Goal: Information Seeking & Learning: Learn about a topic

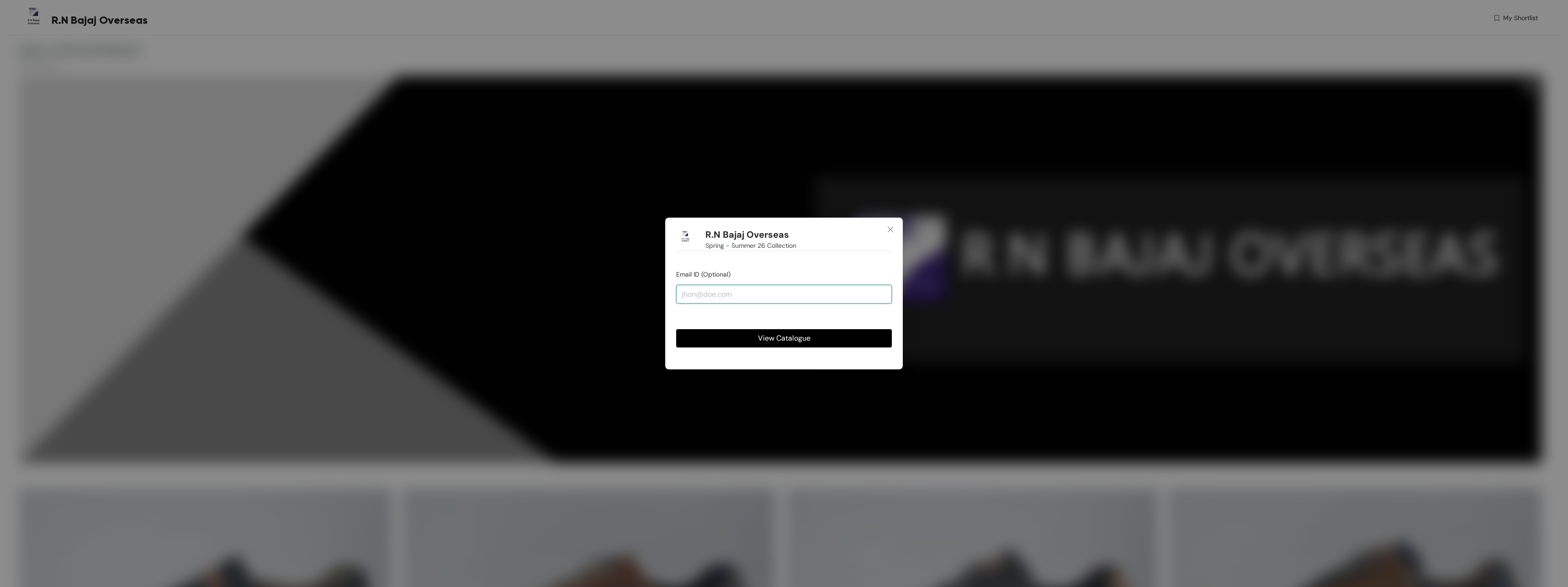
click at [813, 297] on input "email" at bounding box center [784, 294] width 215 height 18
type input "[EMAIL_ADDRESS][DOMAIN_NAME]"
click at [750, 343] on button "View Catalogue" at bounding box center [784, 338] width 215 height 18
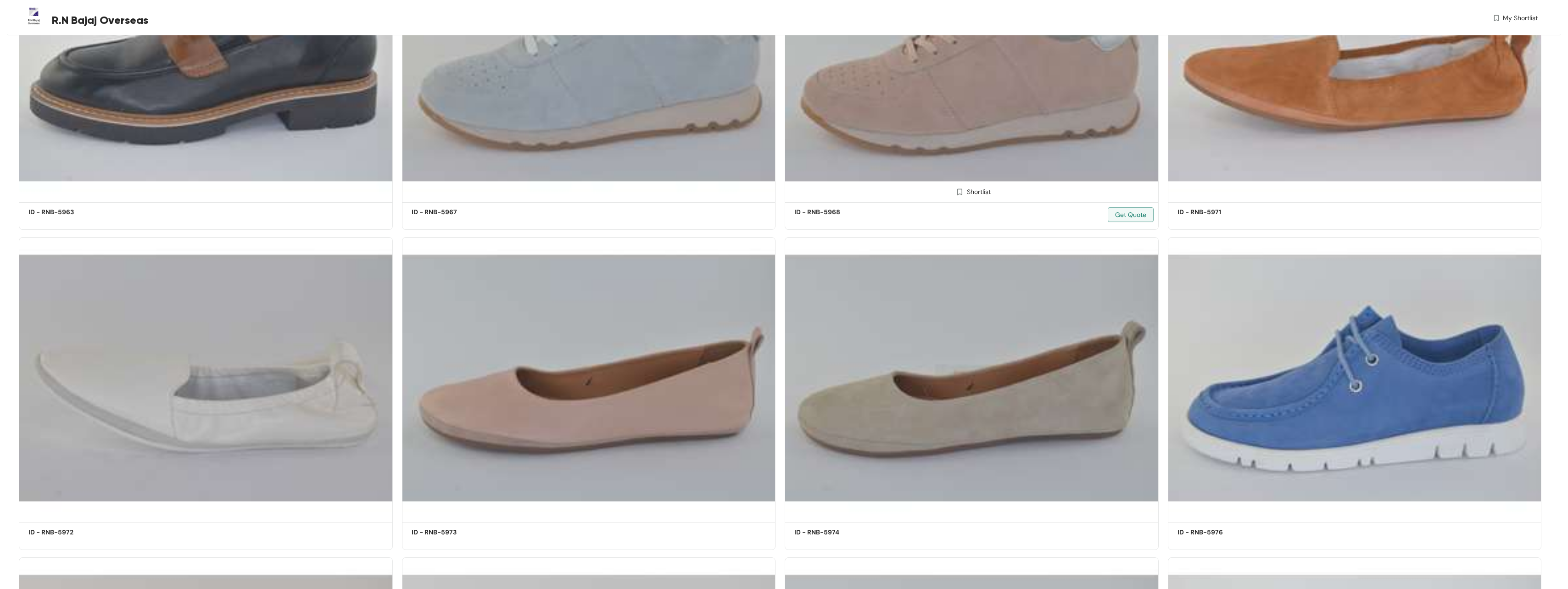
scroll to position [17656, 0]
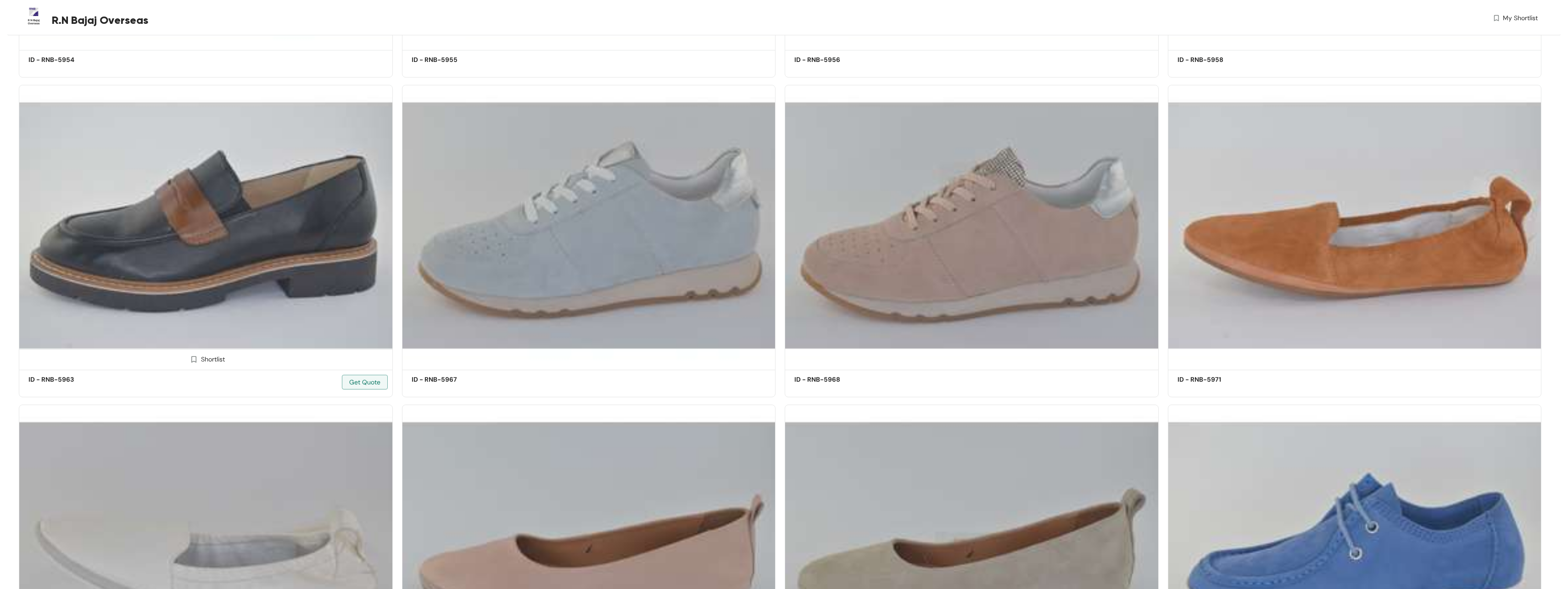
click at [256, 250] on img at bounding box center [206, 226] width 374 height 282
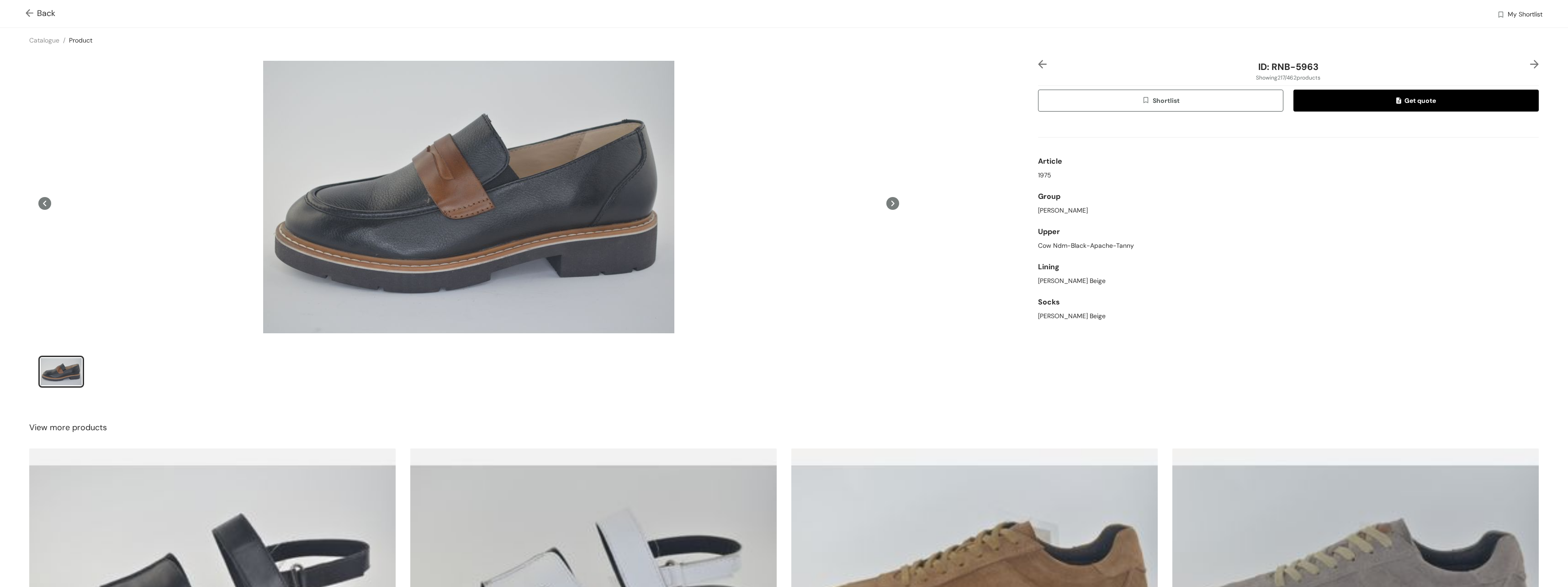
click at [891, 205] on icon at bounding box center [892, 203] width 3 height 5
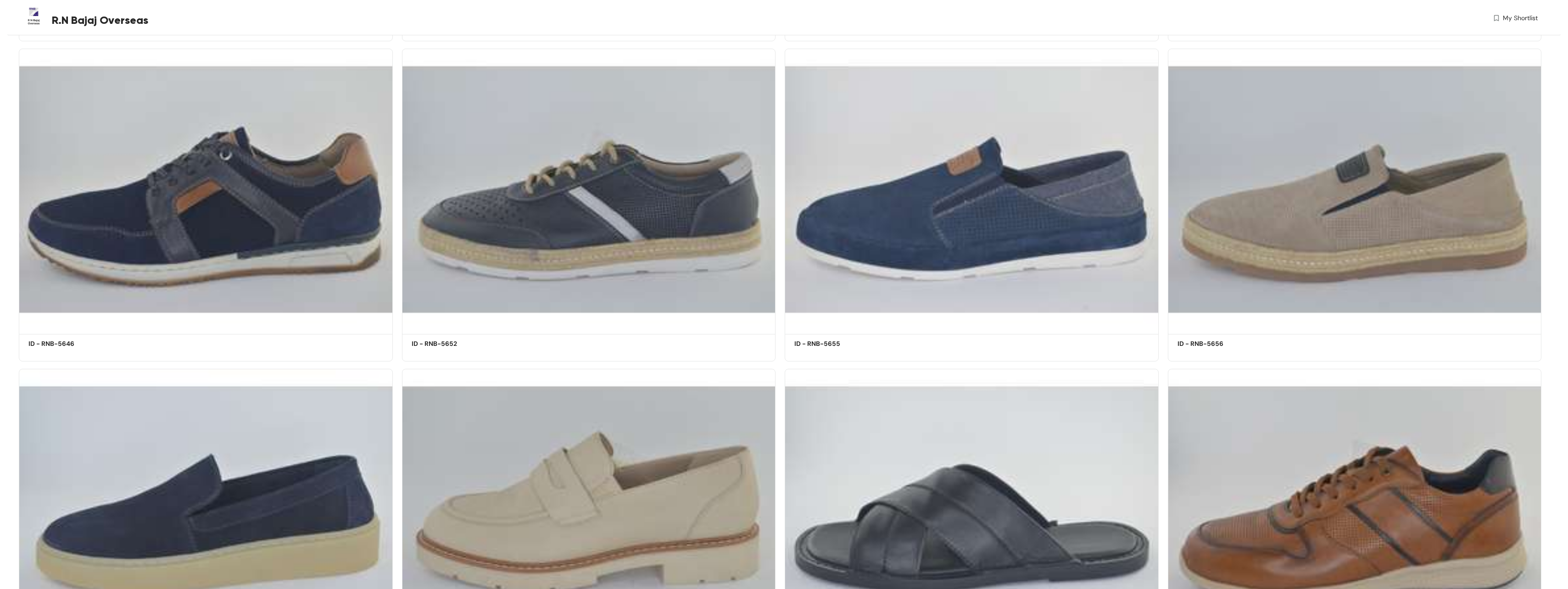
scroll to position [29024, 0]
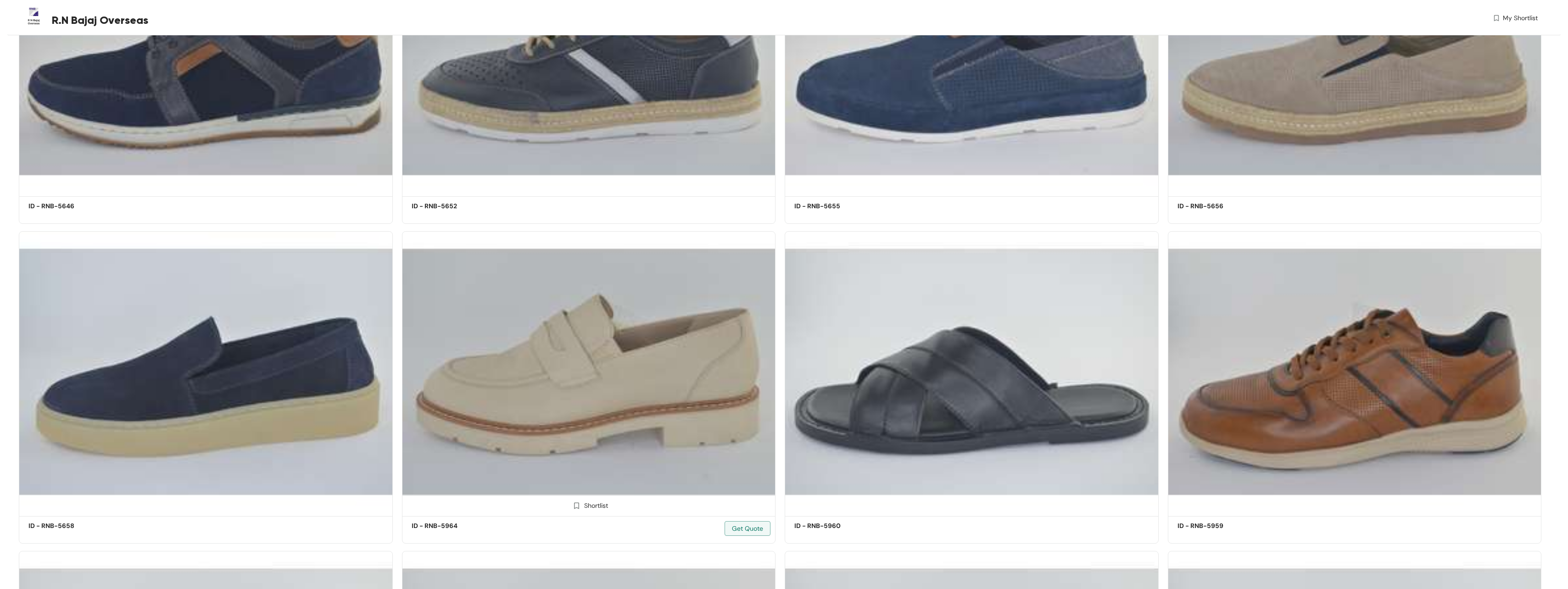
click at [585, 393] on img at bounding box center [589, 372] width 374 height 282
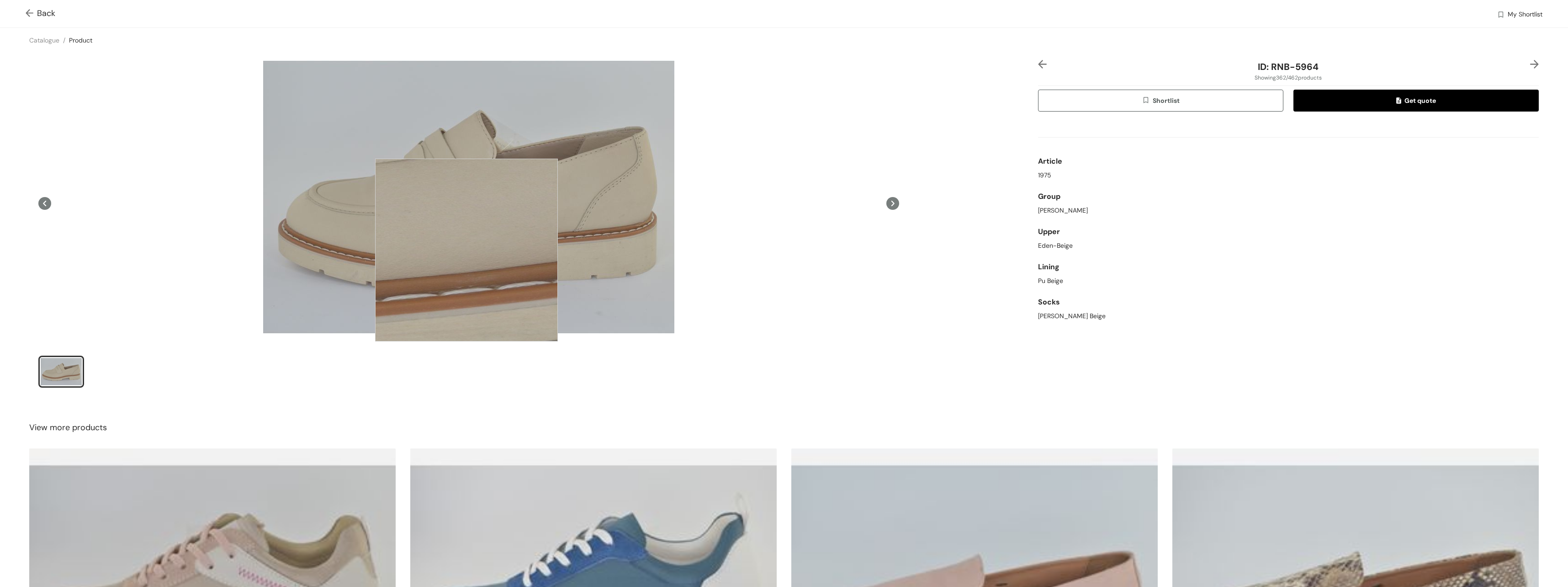
click at [466, 250] on div at bounding box center [466, 250] width 183 height 183
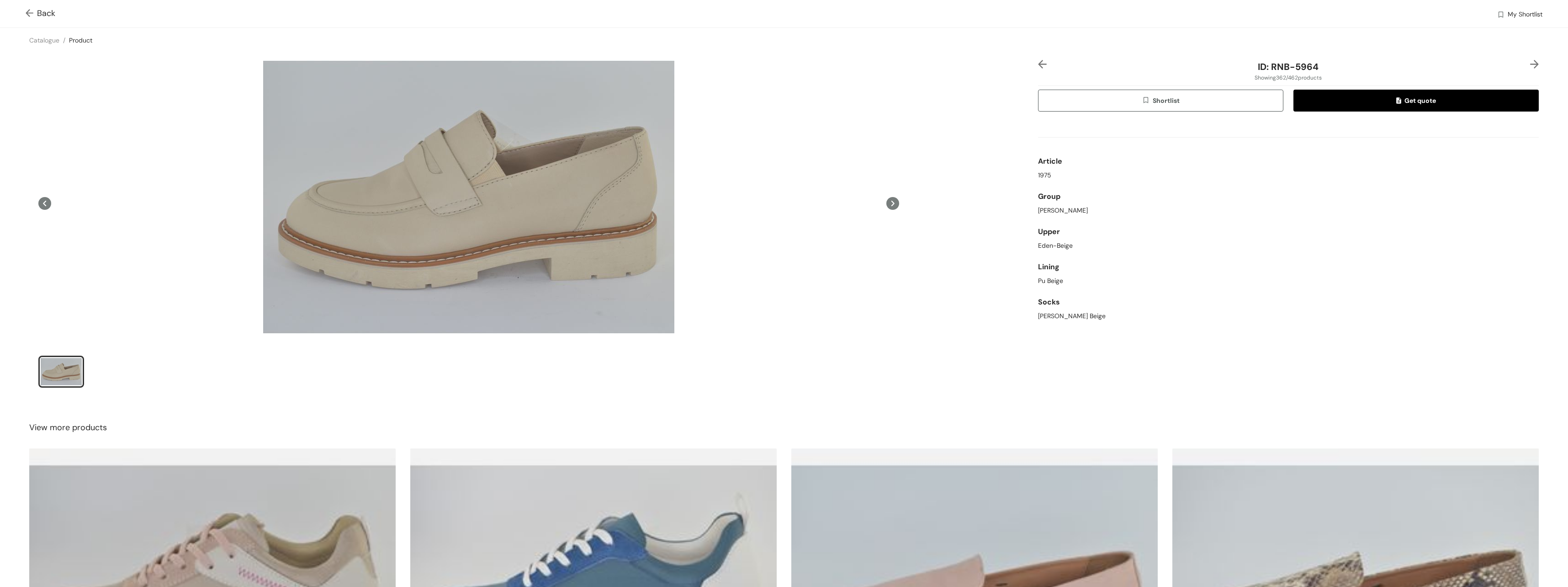
click at [889, 206] on icon at bounding box center [892, 203] width 13 height 13
click at [889, 206] on icon at bounding box center [892, 203] width 13 height 13
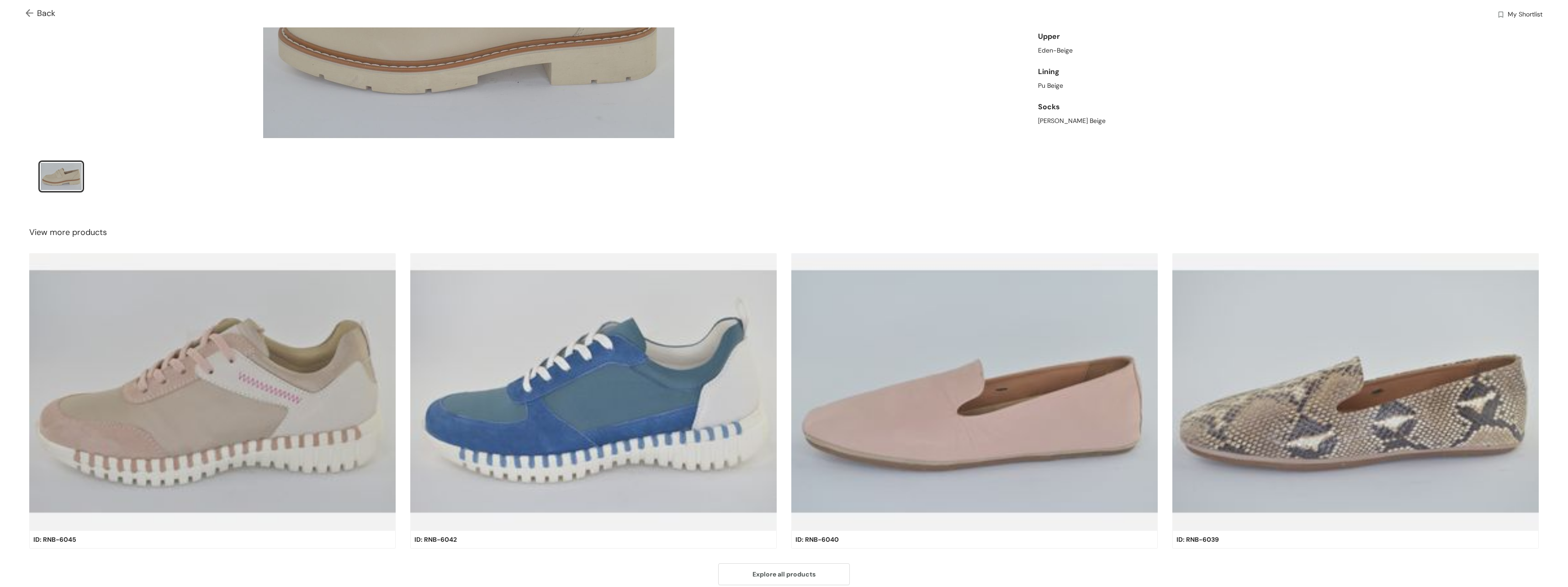
scroll to position [236, 0]
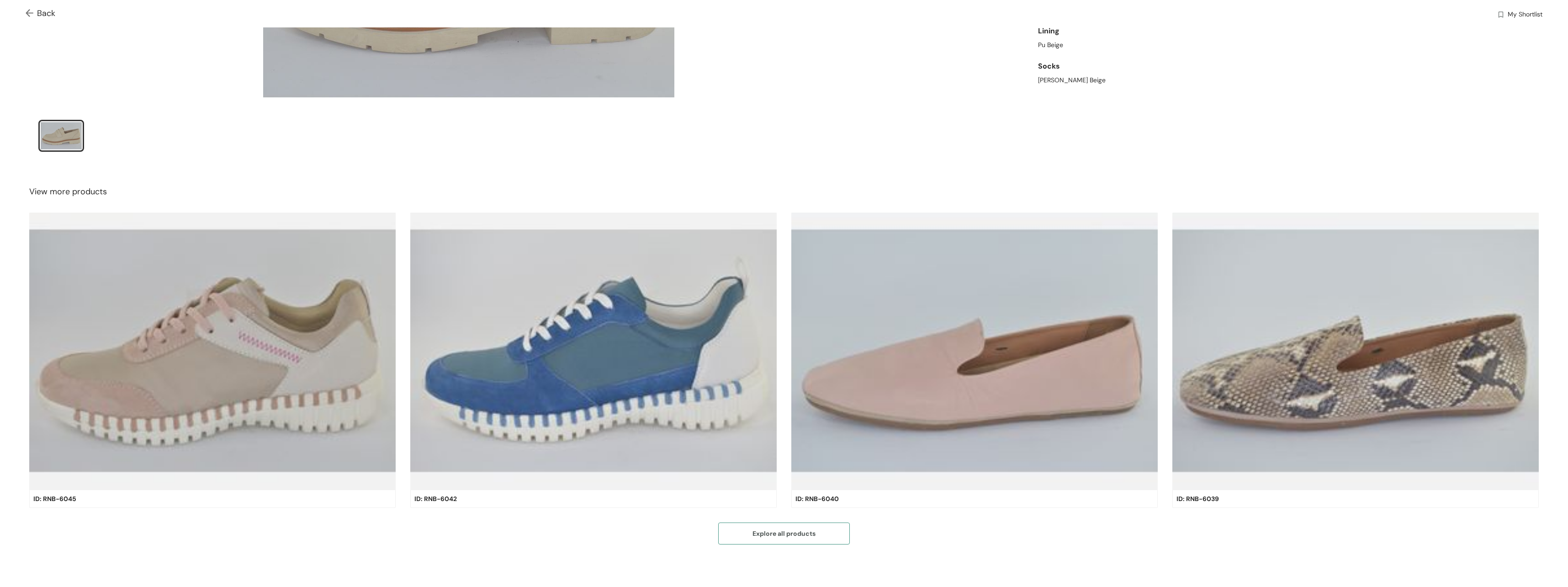
click at [757, 538] on button "Explore all products" at bounding box center [784, 533] width 131 height 22
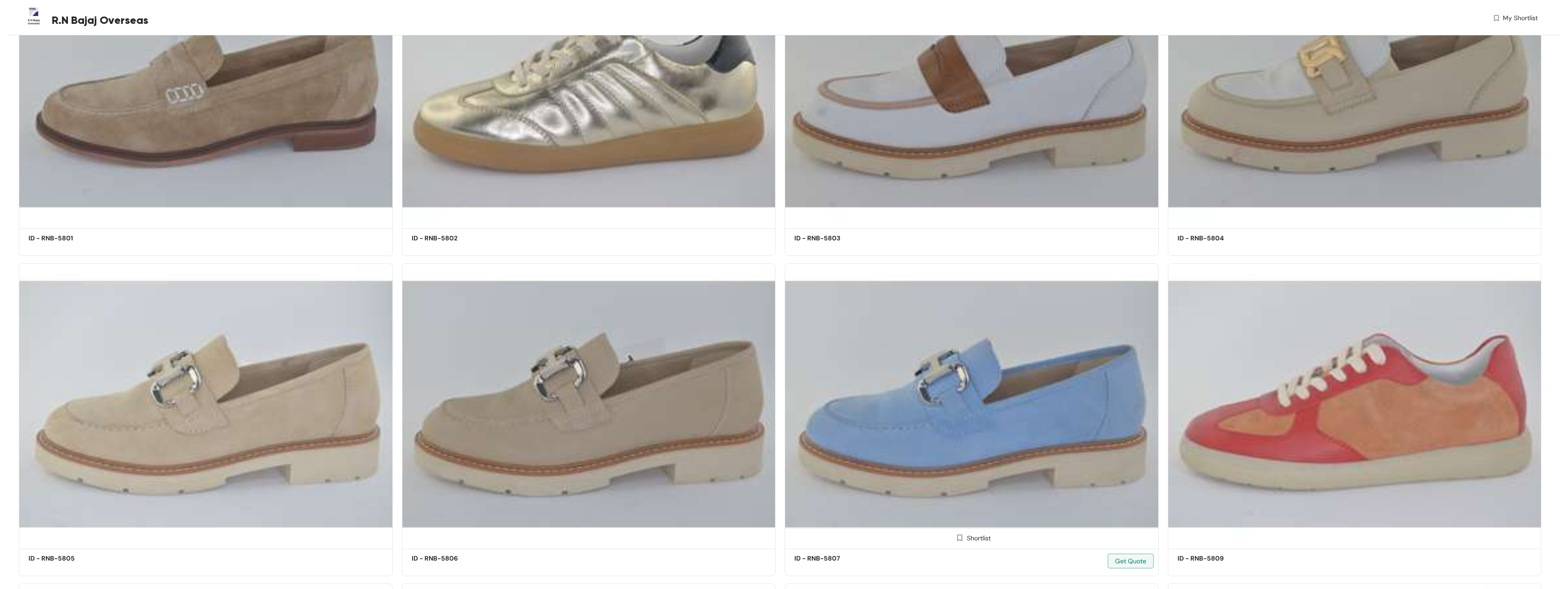
scroll to position [9958, 0]
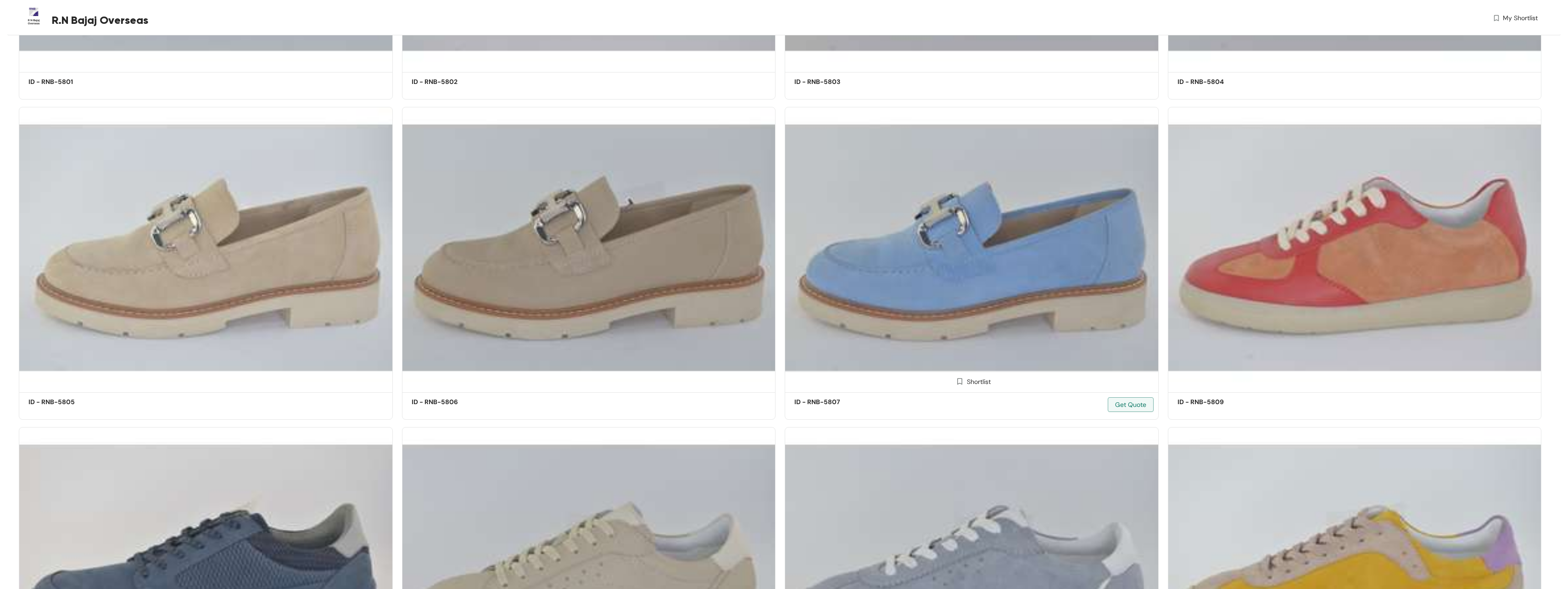
click at [952, 271] on img at bounding box center [971, 248] width 374 height 282
